Goal: Task Accomplishment & Management: Complete application form

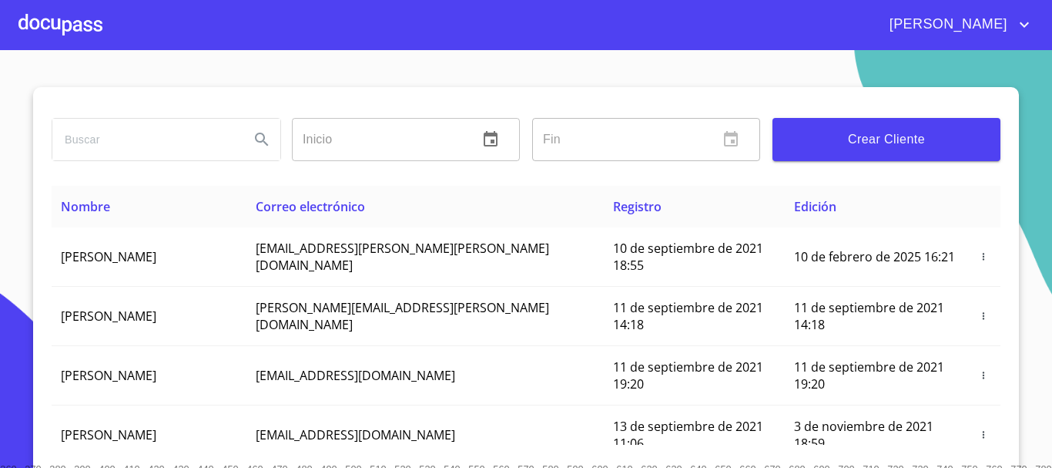
click at [124, 137] on input "search" at bounding box center [144, 140] width 185 height 42
click at [82, 31] on div at bounding box center [60, 24] width 84 height 49
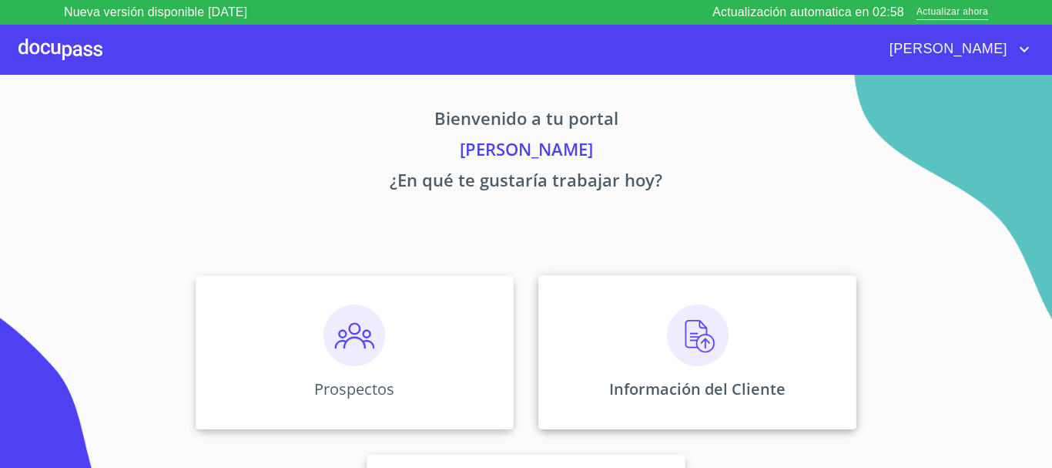
click at [708, 345] on img at bounding box center [698, 335] width 62 height 62
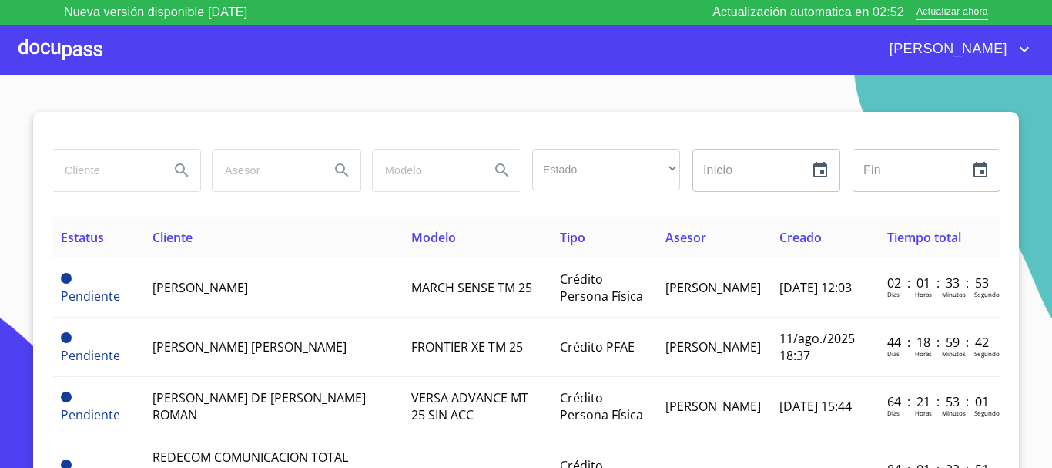
click at [98, 176] on input "search" at bounding box center [104, 170] width 105 height 42
type input "Rogelio capuchino"
click at [184, 176] on icon "Search" at bounding box center [182, 170] width 18 height 18
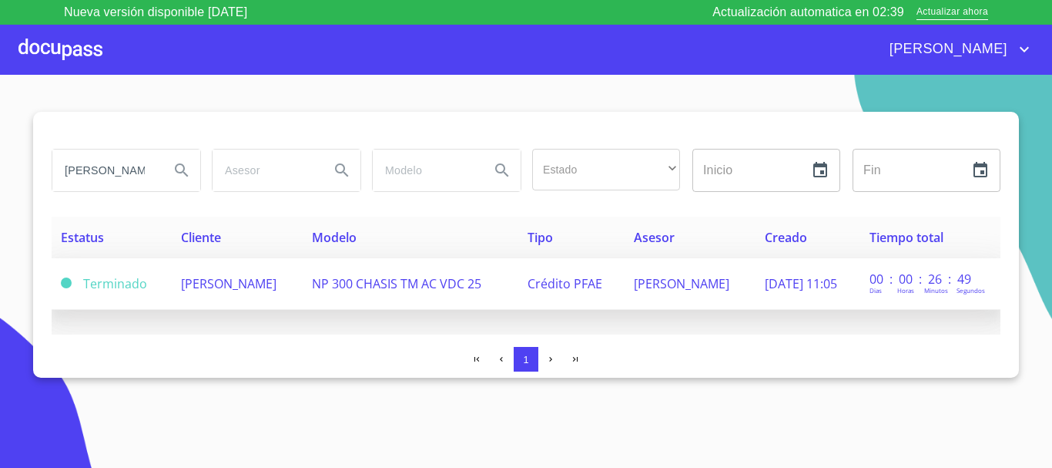
click at [260, 291] on td "[PERSON_NAME]" at bounding box center [237, 284] width 131 height 52
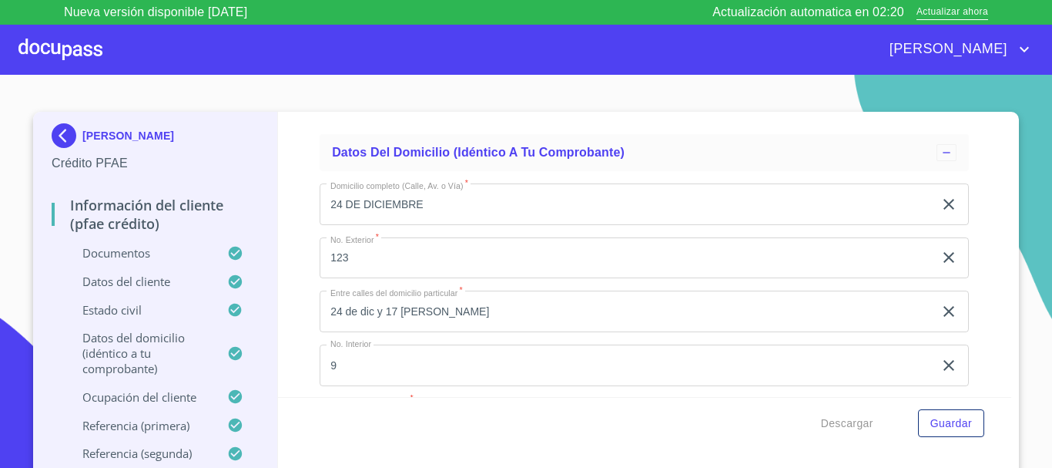
scroll to position [4450, 0]
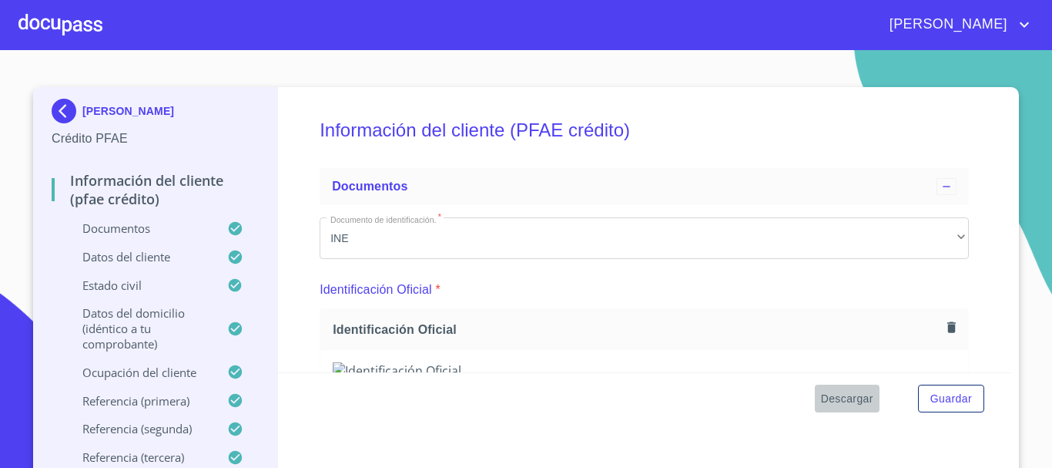
click at [847, 395] on span "Descargar" at bounding box center [847, 398] width 52 height 19
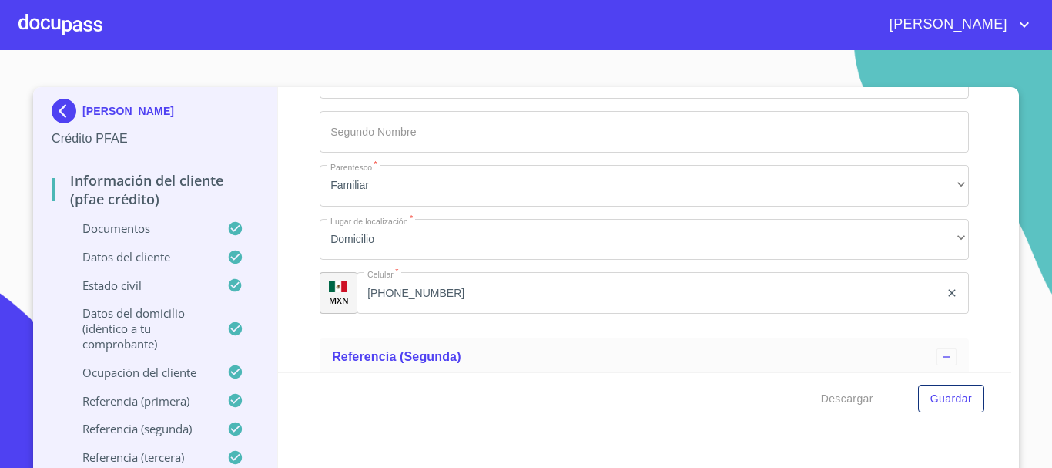
scroll to position [6702, 0]
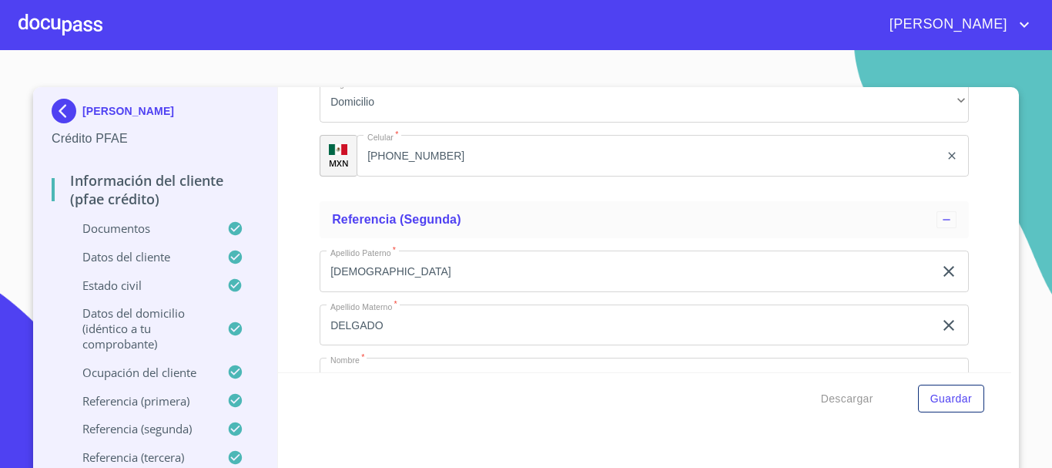
type input "T"
type input "s"
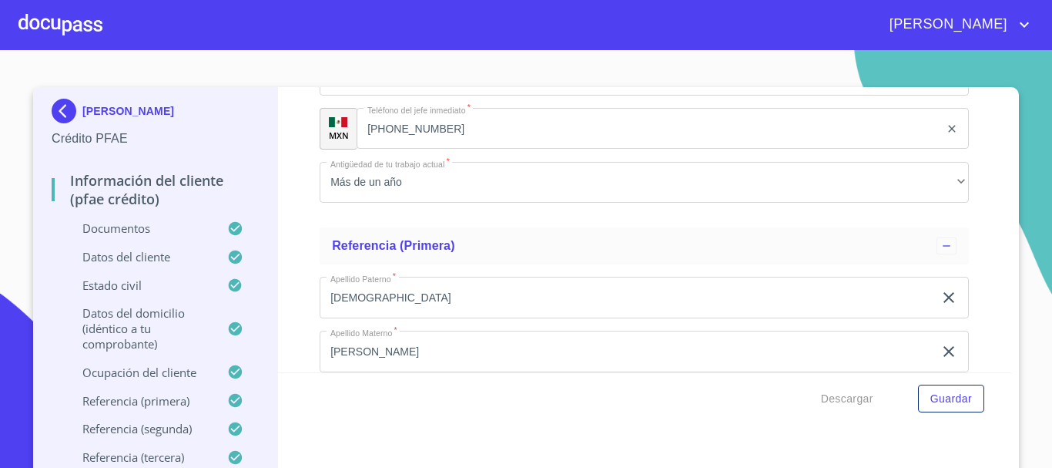
scroll to position [6240, 0]
type input "SAN PEDRO TLAQUEPAQUE"
click at [954, 404] on span "Guardar" at bounding box center [952, 398] width 42 height 19
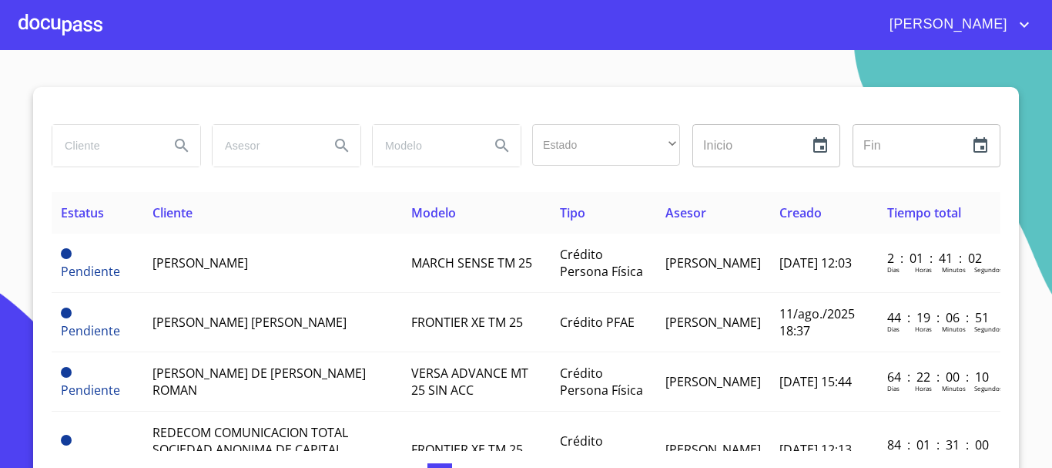
click at [104, 143] on input "search" at bounding box center [104, 146] width 105 height 42
type input "[PERSON_NAME][DEMOGRAPHIC_DATA]"
click at [173, 143] on icon "Search" at bounding box center [182, 145] width 18 height 18
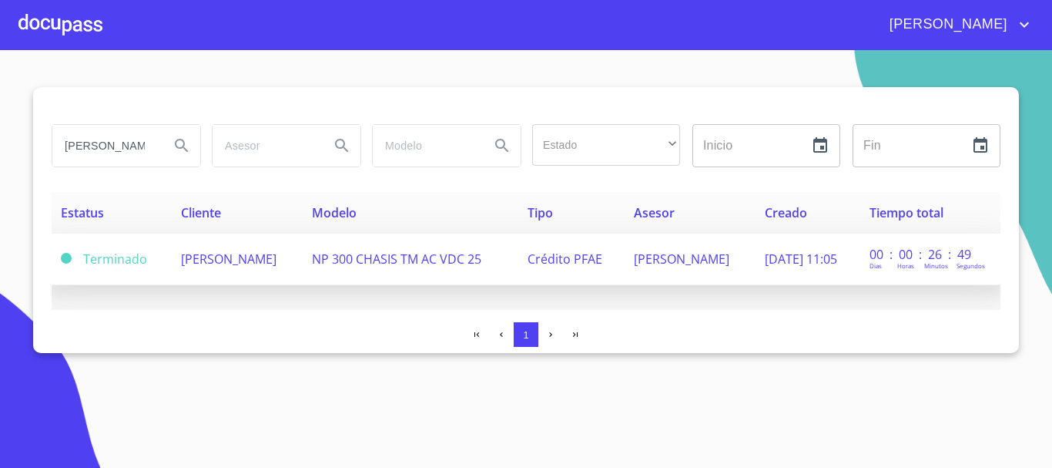
click at [471, 263] on td "NP 300 CHASIS TM AC VDC 25" at bounding box center [411, 259] width 216 height 52
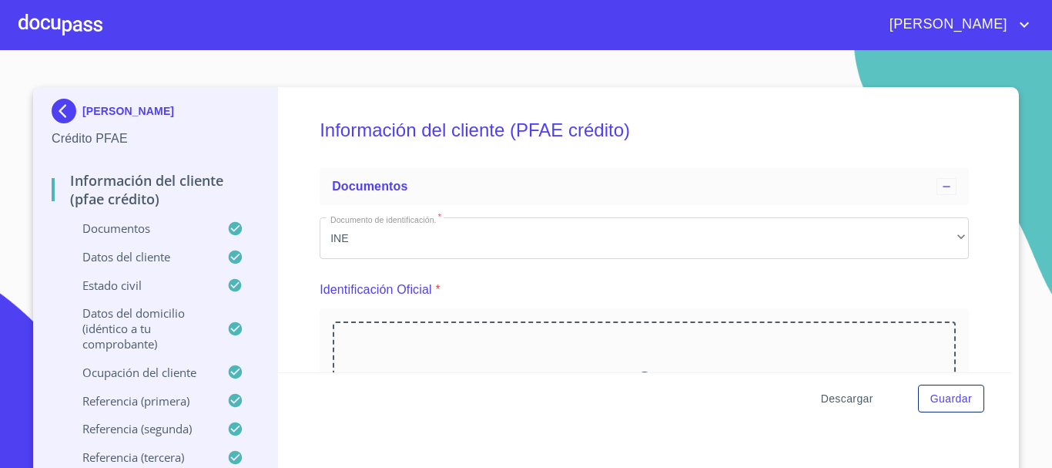
click at [840, 400] on span "Descargar" at bounding box center [847, 398] width 52 height 19
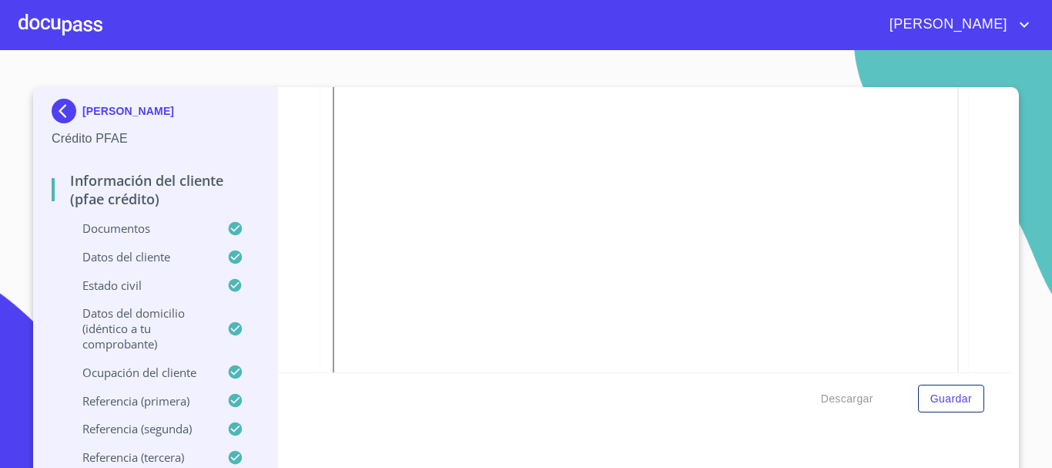
scroll to position [750, 0]
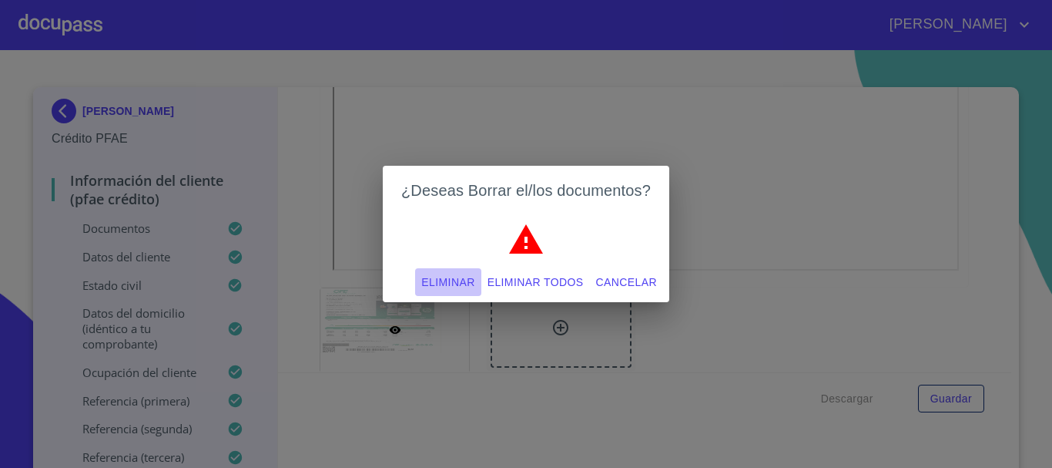
click at [468, 281] on span "Eliminar" at bounding box center [447, 282] width 53 height 19
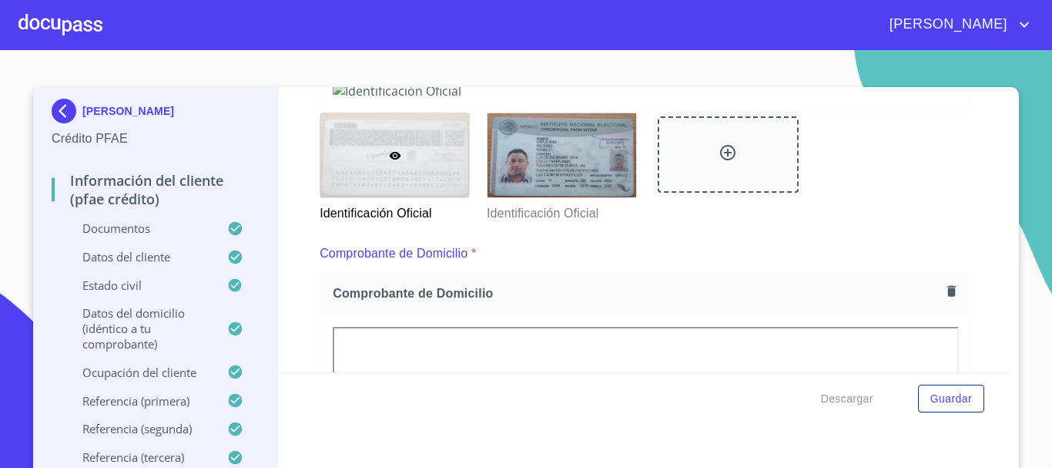
scroll to position [357, 0]
